Goal: Information Seeking & Learning: Learn about a topic

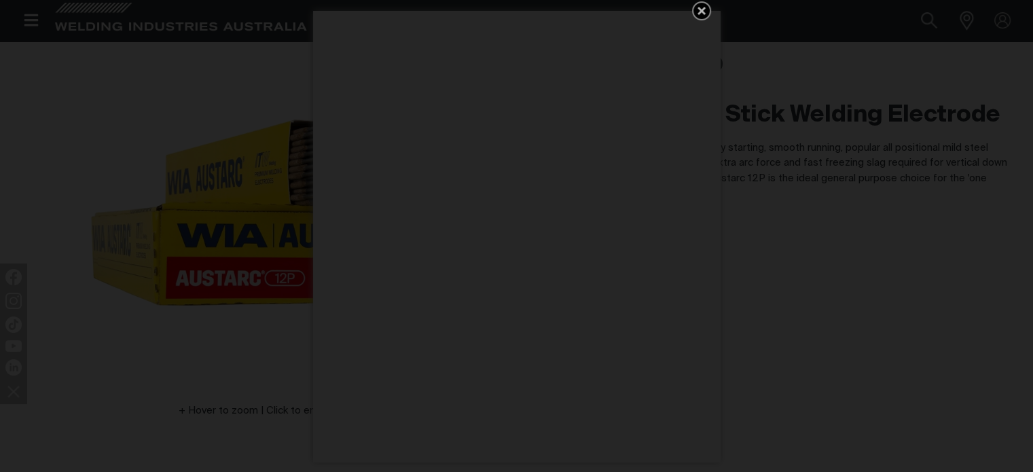
scroll to position [119, 0]
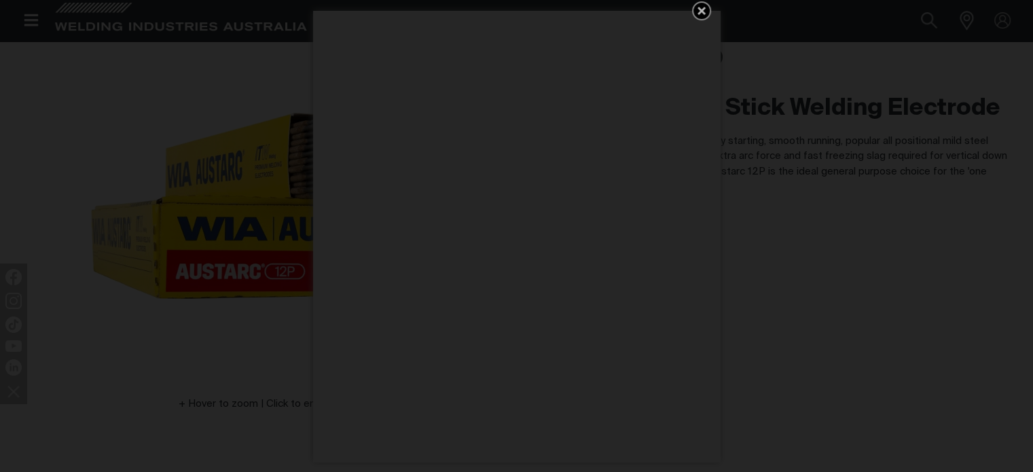
click at [698, 7] on icon "Get 5 WIA Welding Guides Free!" at bounding box center [701, 11] width 8 height 8
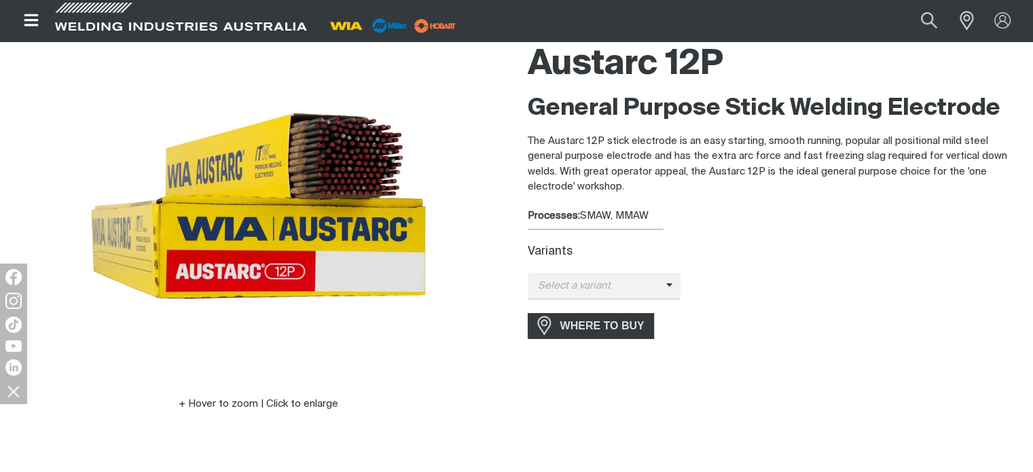
click at [525, 67] on div "Austarc 12P General Purpose Stick Welding Electrode The Austarc 12P stick elect…" at bounding box center [775, 243] width 517 height 414
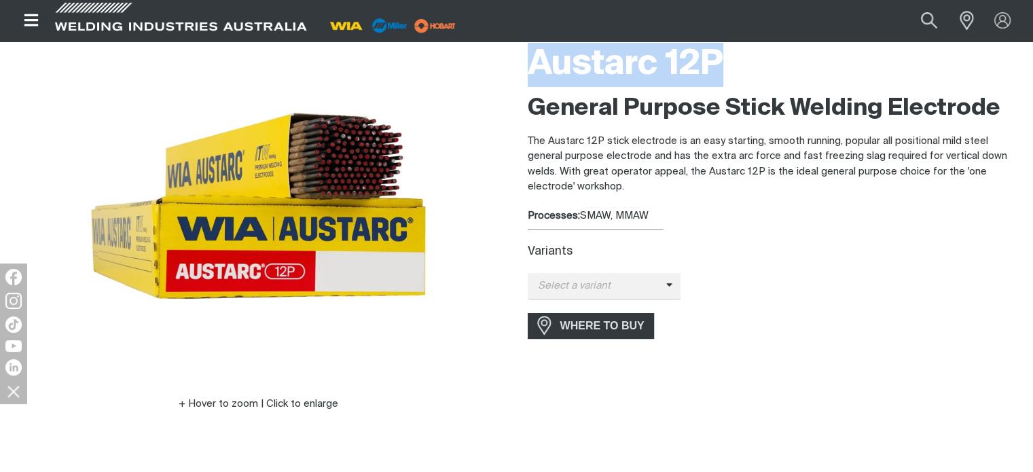
drag, startPoint x: 532, startPoint y: 62, endPoint x: 725, endPoint y: 50, distance: 193.9
click at [725, 50] on h1 "Austarc 12P" at bounding box center [774, 65] width 495 height 44
copy h1 "Austarc 12P"
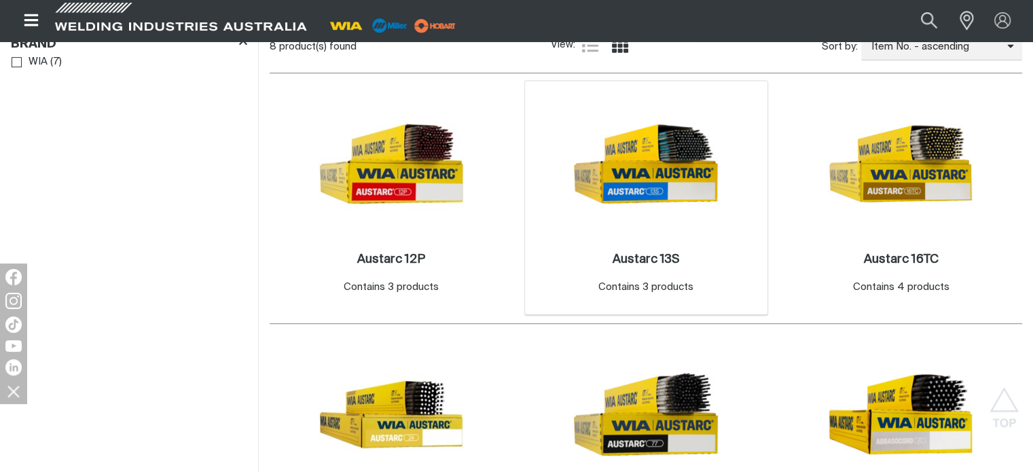
scroll to position [679, 0]
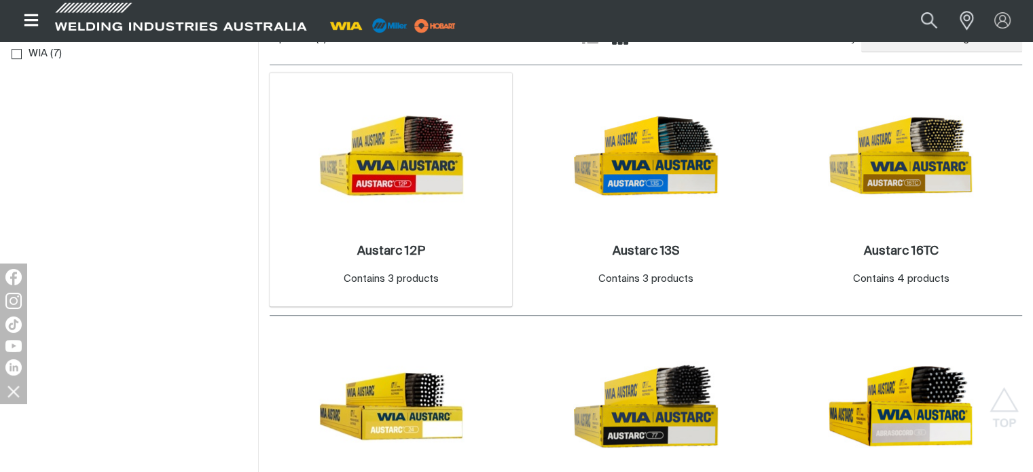
click at [416, 183] on img at bounding box center [390, 155] width 145 height 145
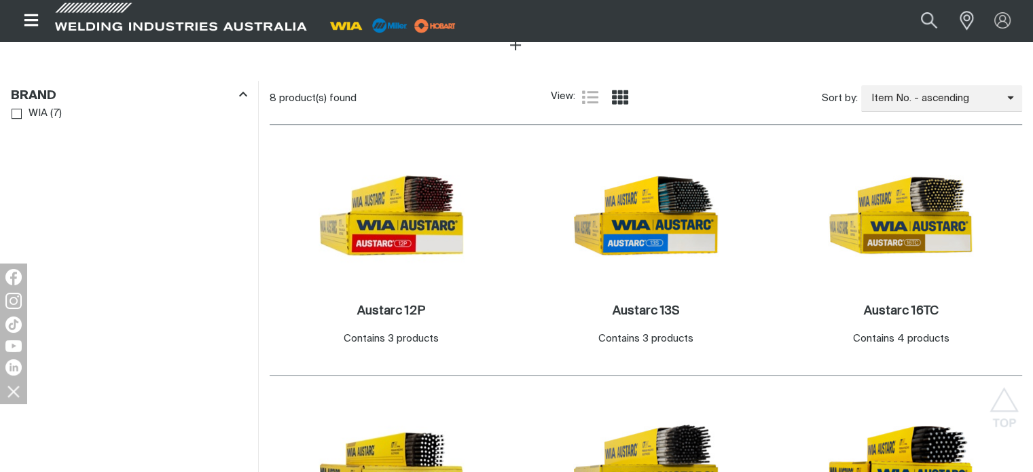
scroll to position [679, 0]
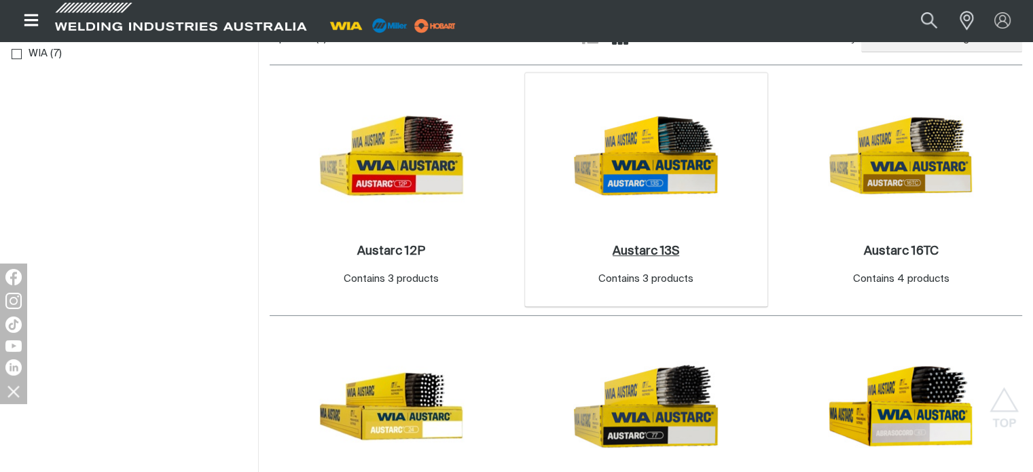
click at [660, 246] on h2 "Austarc 13S ." at bounding box center [645, 251] width 67 height 12
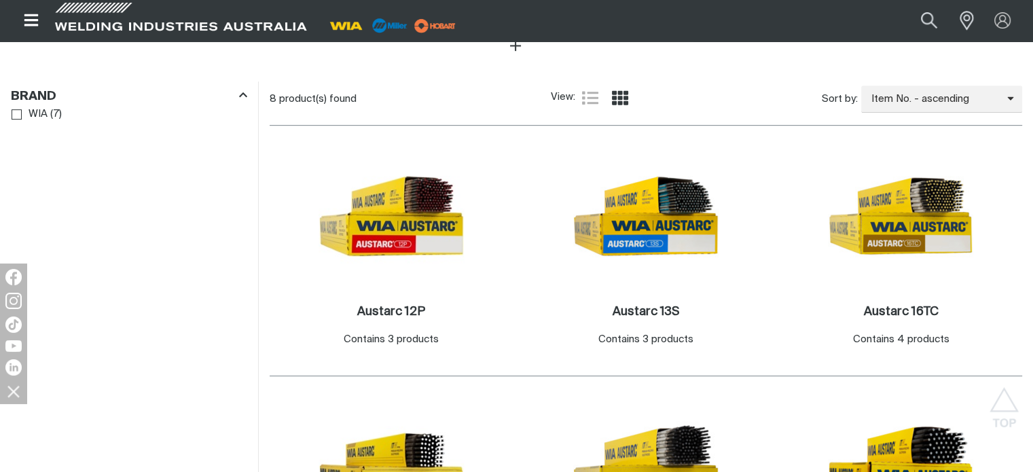
scroll to position [679, 0]
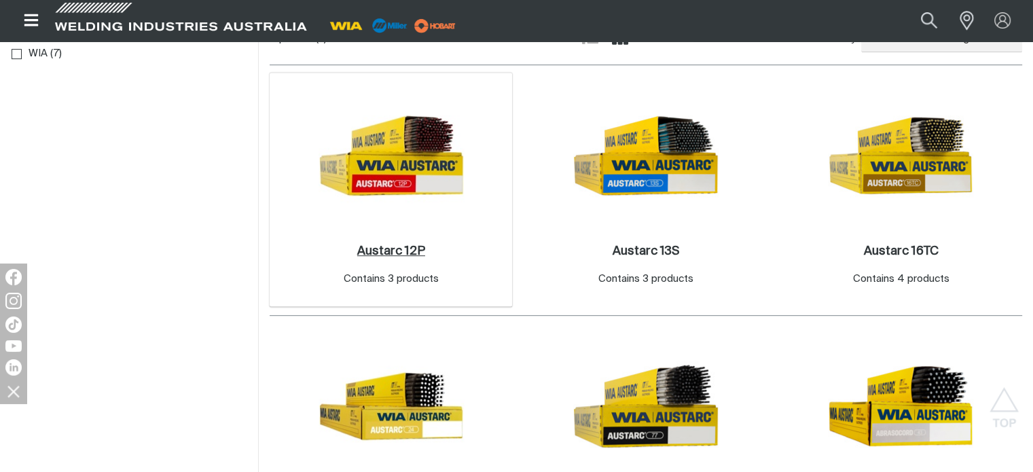
click at [398, 250] on h2 "Austarc 12P ." at bounding box center [391, 251] width 68 height 12
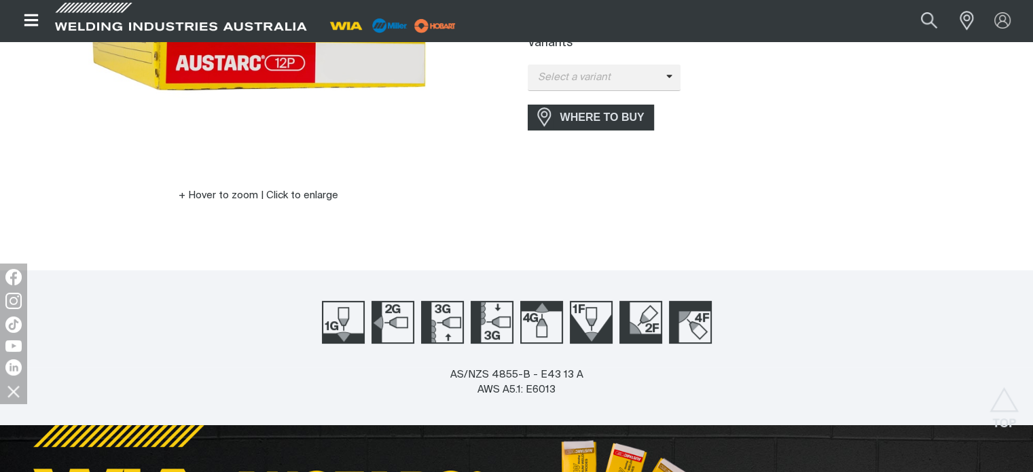
scroll to position [329, 0]
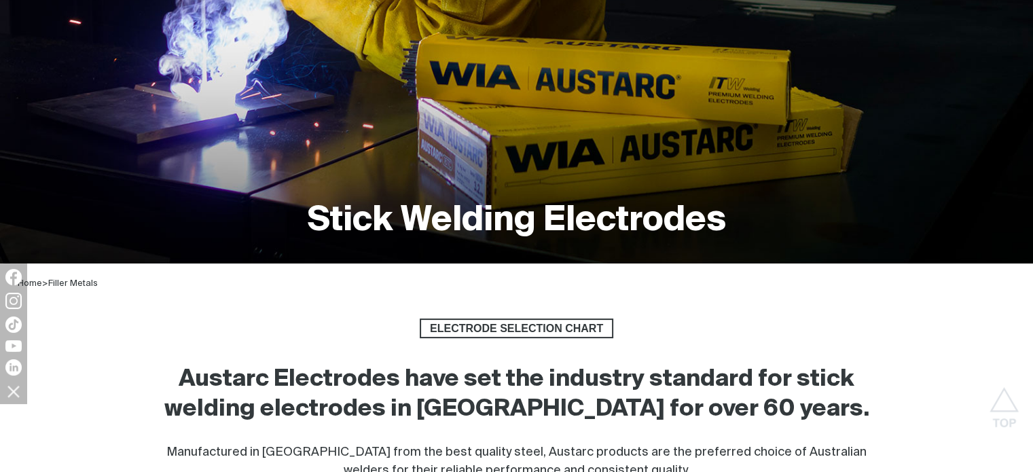
scroll to position [600, 0]
